Goal: Find specific page/section

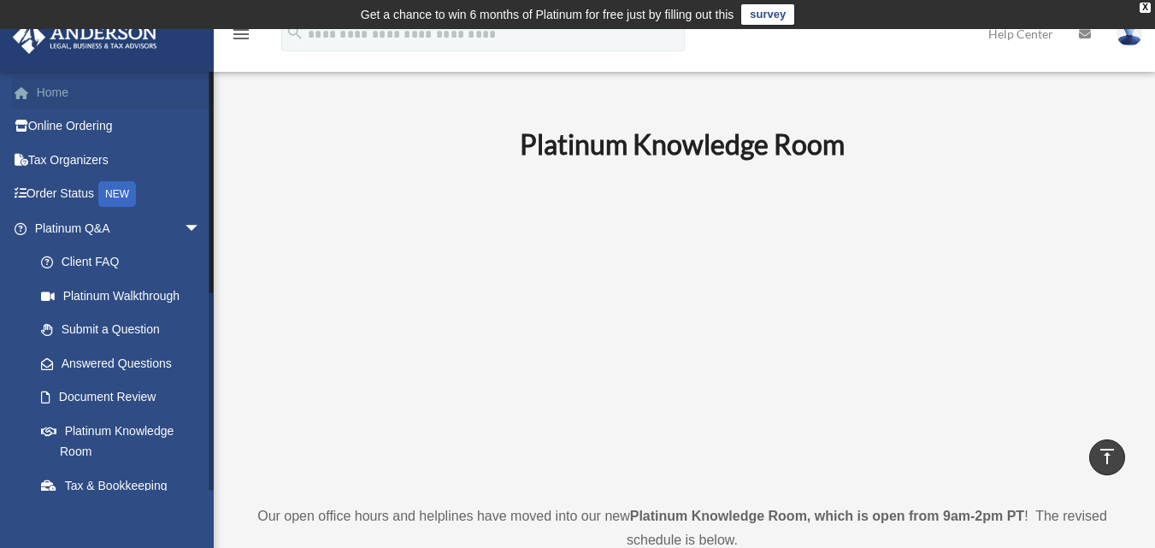
scroll to position [1311, 0]
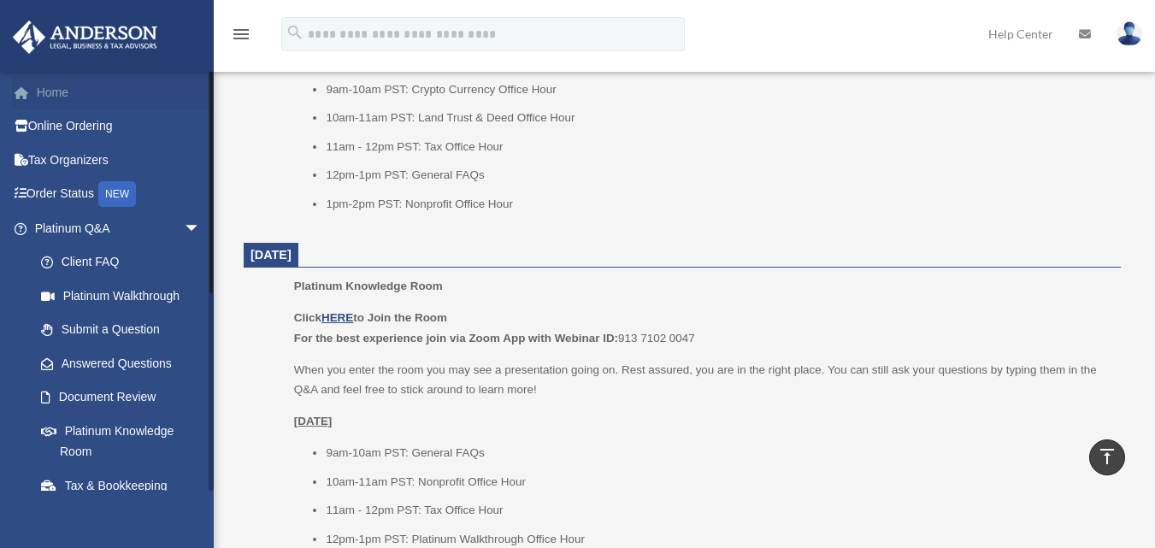
click at [44, 94] on link "Home" at bounding box center [119, 92] width 215 height 34
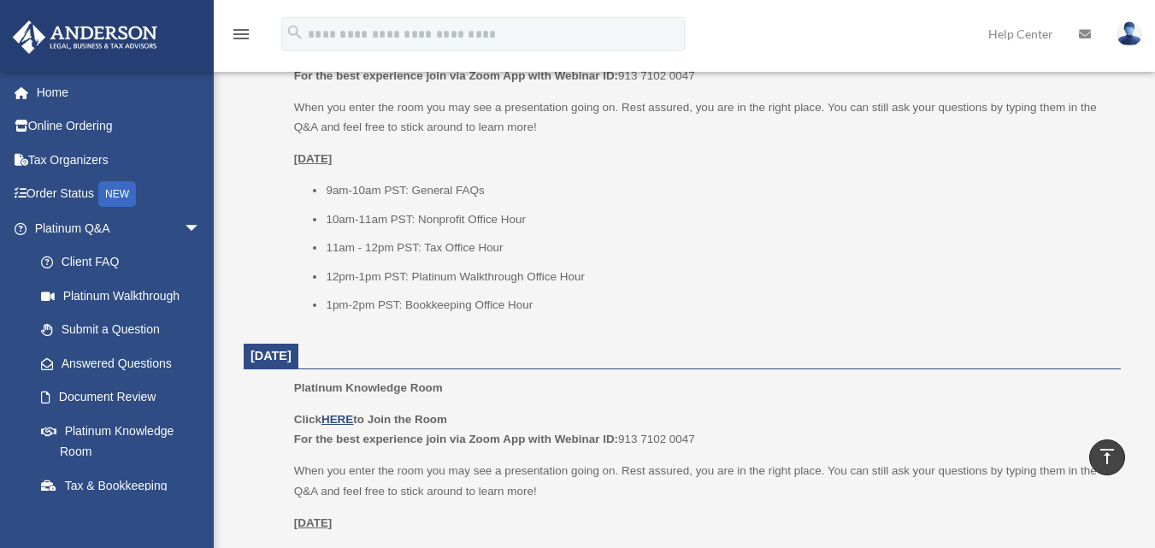
scroll to position [1653, 0]
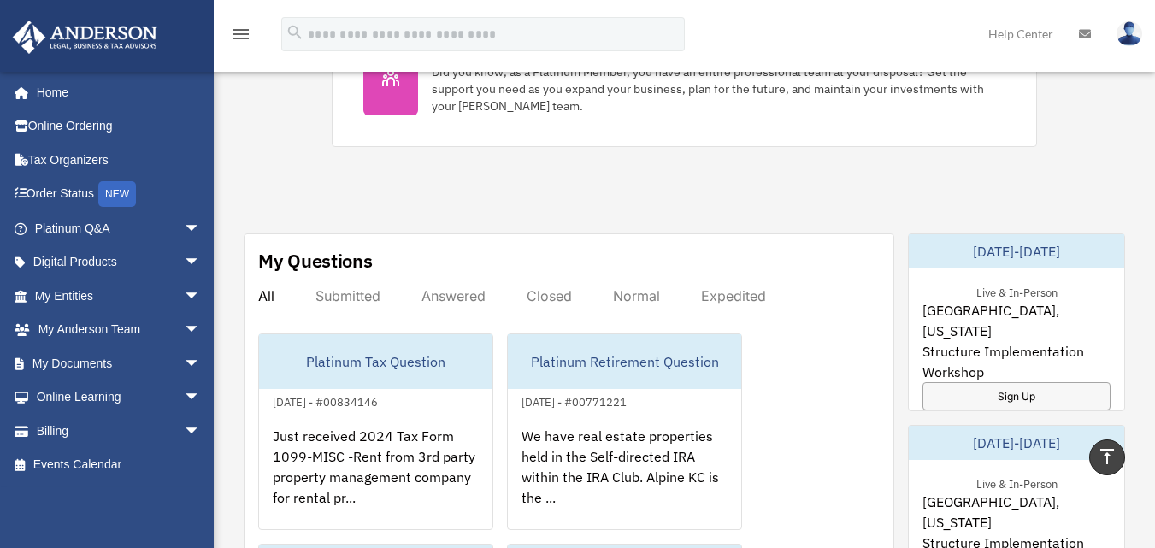
scroll to position [599, 0]
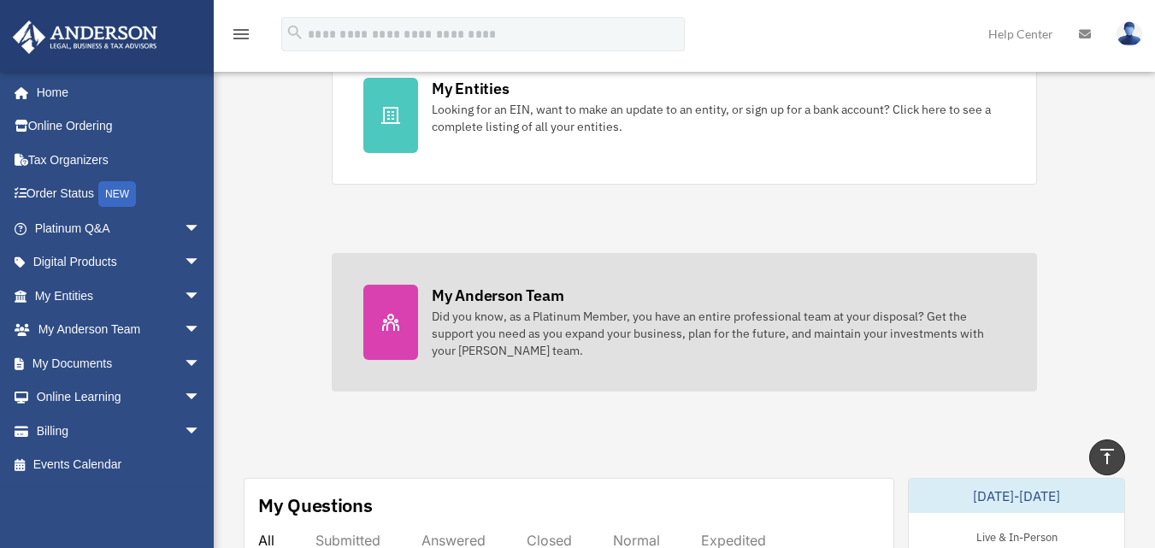
click at [574, 293] on div "My [PERSON_NAME] Team Did you know, as a Platinum Member, you have an entire pr…" at bounding box center [719, 322] width 574 height 74
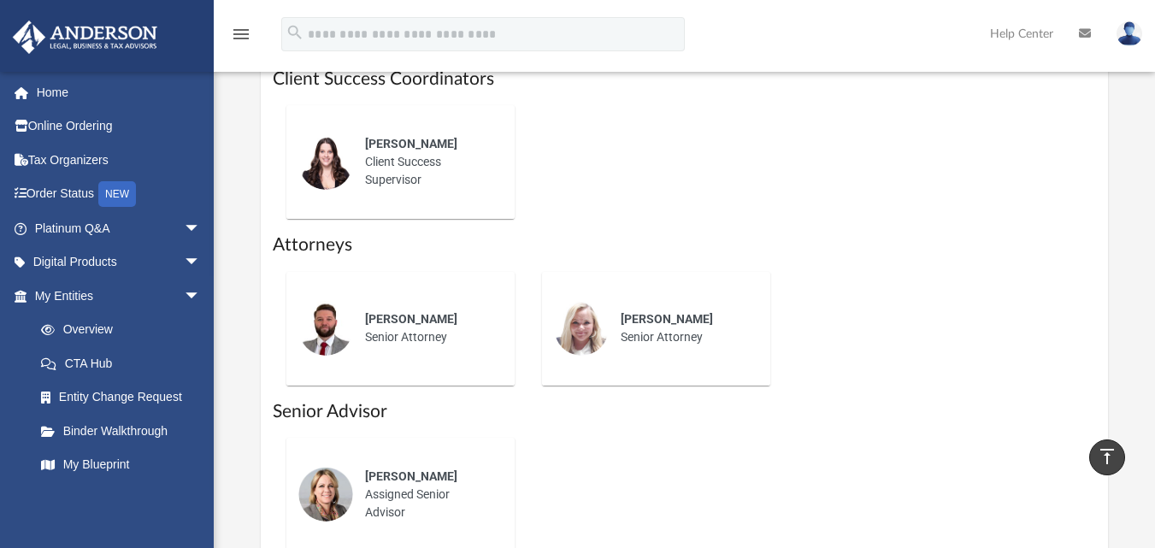
scroll to position [770, 0]
